Goal: Contribute content

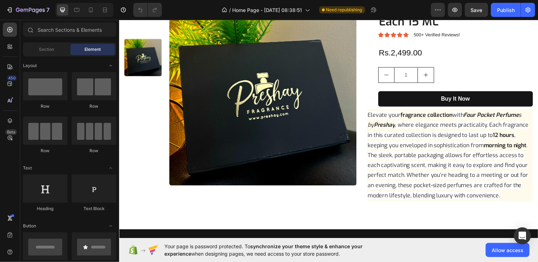
scroll to position [175, 0]
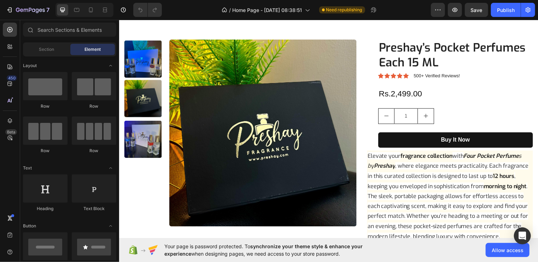
click at [233, 171] on img at bounding box center [264, 134] width 189 height 189
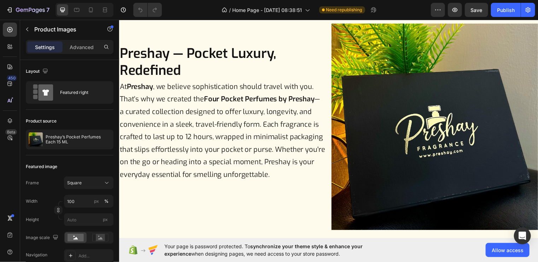
scroll to position [739, 0]
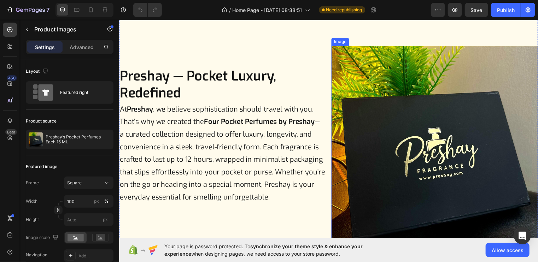
click at [366, 145] on img at bounding box center [438, 150] width 209 height 209
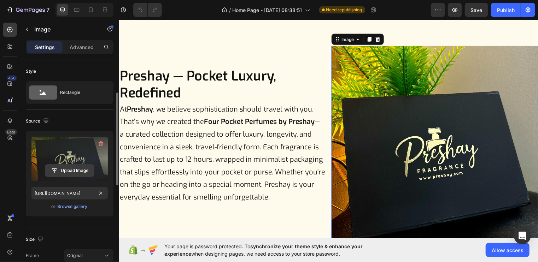
scroll to position [24, 0]
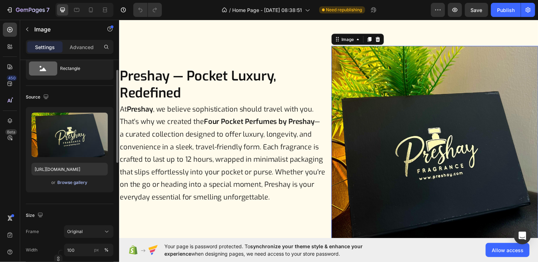
click at [82, 182] on div "Browse gallery" at bounding box center [73, 182] width 30 height 6
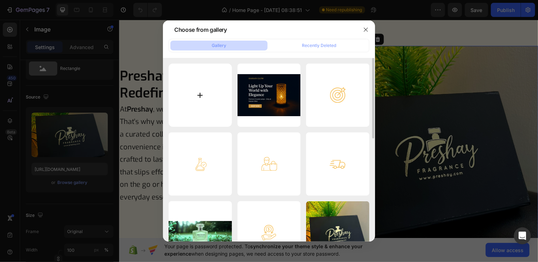
click at [192, 113] on input "file" at bounding box center [200, 95] width 63 height 63
type input "C:\fakepath\BAG.png"
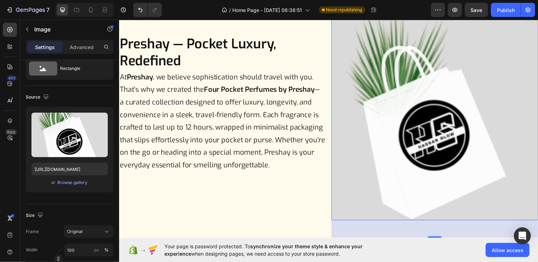
scroll to position [773, 0]
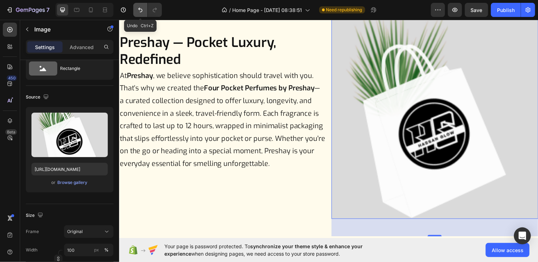
click at [145, 15] on button "Undo/Redo" at bounding box center [140, 10] width 14 height 14
click at [137, 10] on icon "Undo/Redo" at bounding box center [140, 9] width 7 height 7
type input "[URL][DOMAIN_NAME]"
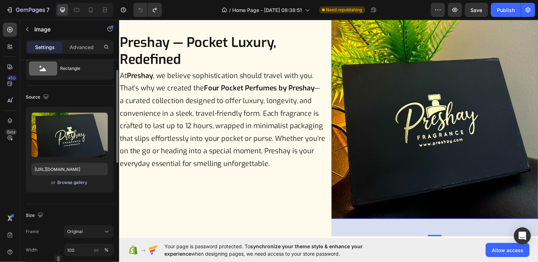
click at [65, 180] on div "Browse gallery" at bounding box center [73, 182] width 30 height 6
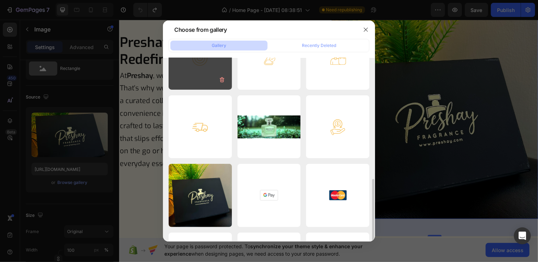
scroll to position [158, 0]
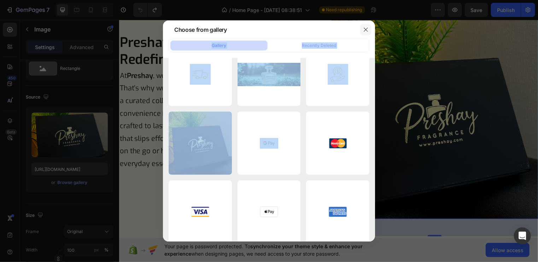
drag, startPoint x: 202, startPoint y: 139, endPoint x: 365, endPoint y: 31, distance: 195.1
click at [365, 31] on div "Choose from gallery Gallery Recently Deleted BAG.png 40.47 kb Illuminate Your L…" at bounding box center [269, 130] width 212 height 221
click at [365, 31] on icon "button" at bounding box center [366, 30] width 6 height 6
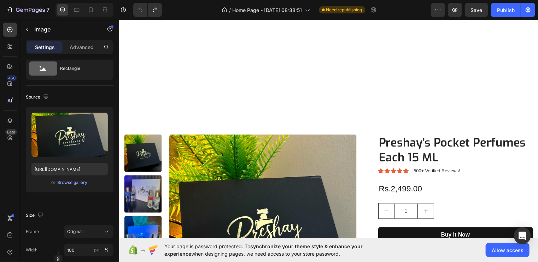
scroll to position [0, 0]
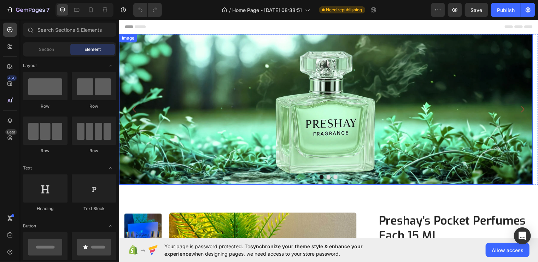
click at [316, 91] on img at bounding box center [328, 110] width 419 height 153
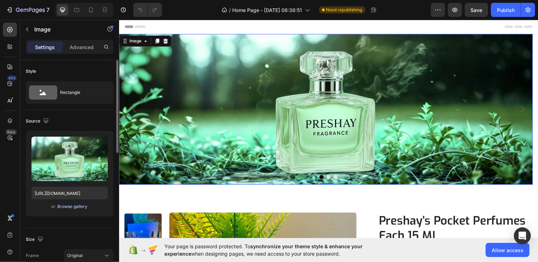
click at [73, 206] on div "Browse gallery" at bounding box center [73, 207] width 30 height 6
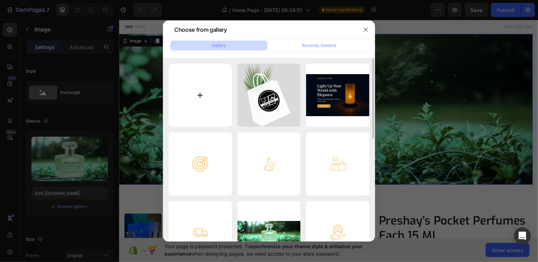
click at [204, 101] on input "file" at bounding box center [200, 95] width 63 height 63
click at [367, 31] on icon "button" at bounding box center [366, 30] width 4 height 4
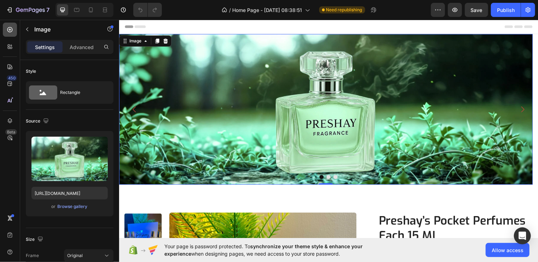
click at [10, 27] on icon at bounding box center [9, 29] width 5 height 5
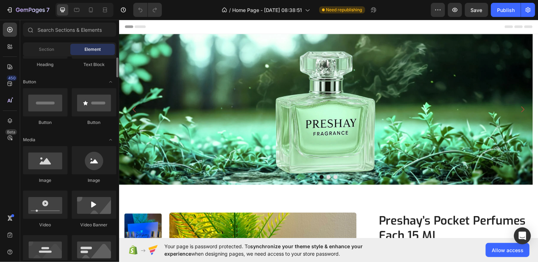
scroll to position [146, 0]
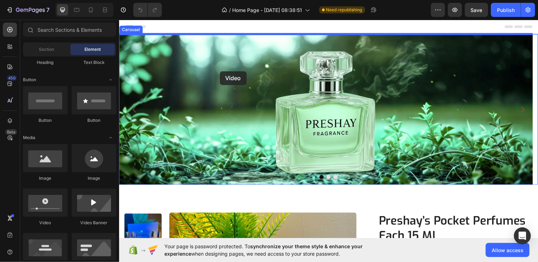
drag, startPoint x: 155, startPoint y: 234, endPoint x: 220, endPoint y: 72, distance: 174.7
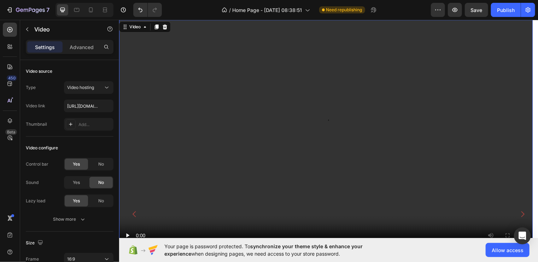
scroll to position [12, 0]
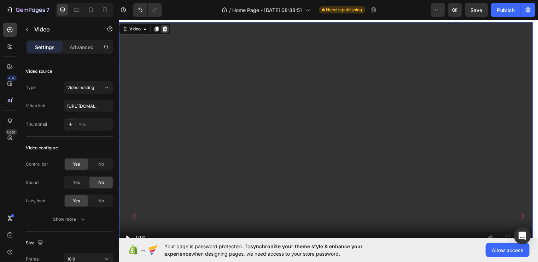
click at [166, 27] on icon at bounding box center [165, 29] width 6 height 6
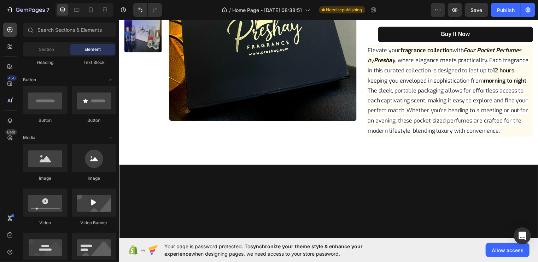
scroll to position [0, 0]
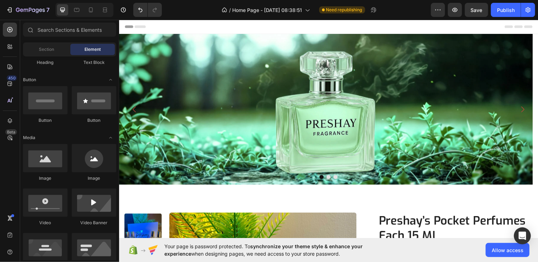
click at [202, 100] on img at bounding box center [328, 110] width 419 height 153
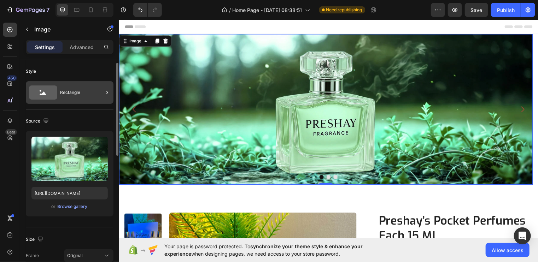
scroll to position [8, 0]
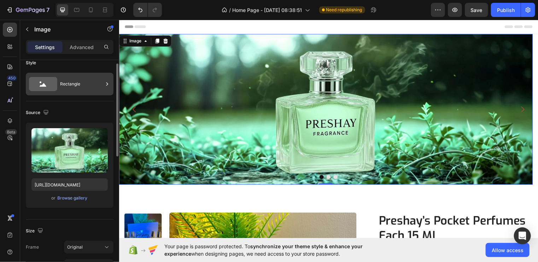
click at [97, 88] on div "Rectangle" at bounding box center [81, 84] width 43 height 16
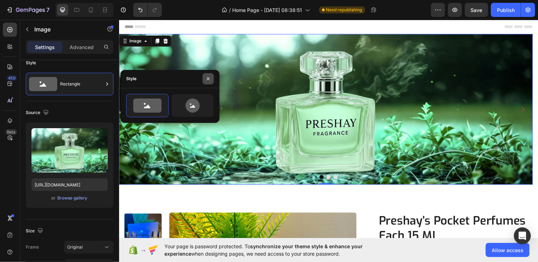
click at [208, 76] on icon "button" at bounding box center [208, 79] width 6 height 6
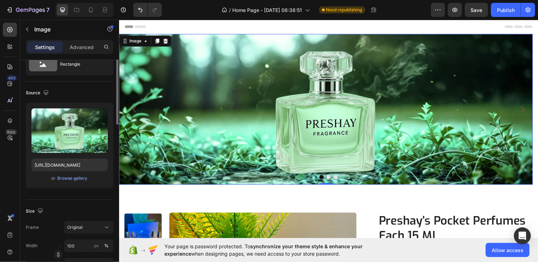
scroll to position [0, 0]
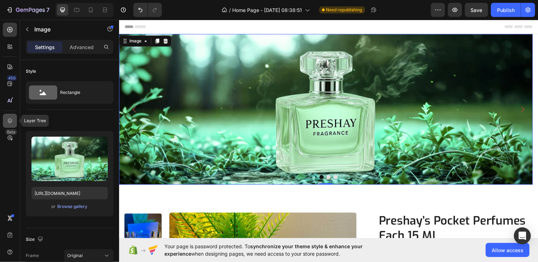
click at [14, 122] on div at bounding box center [10, 121] width 14 height 14
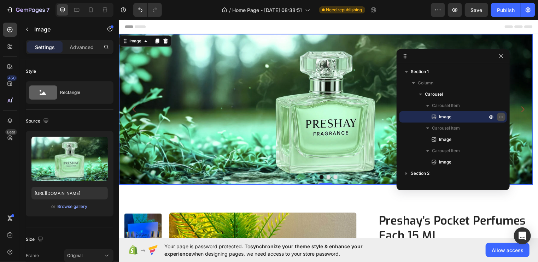
click at [503, 119] on icon "button" at bounding box center [501, 117] width 6 height 6
